Goal: Navigation & Orientation: Find specific page/section

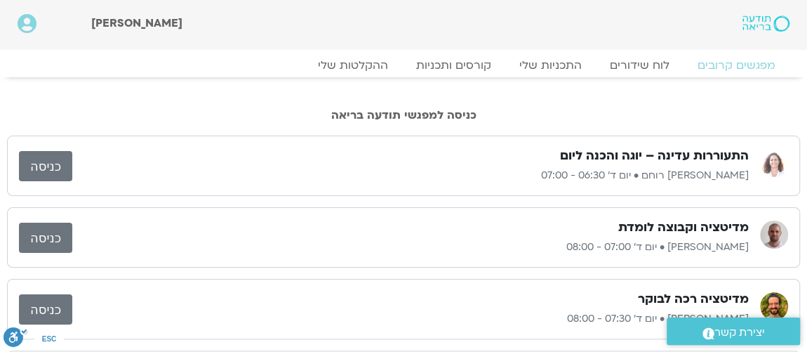
click at [51, 157] on link "כניסה" at bounding box center [45, 166] width 53 height 30
